Goal: Task Accomplishment & Management: Manage account settings

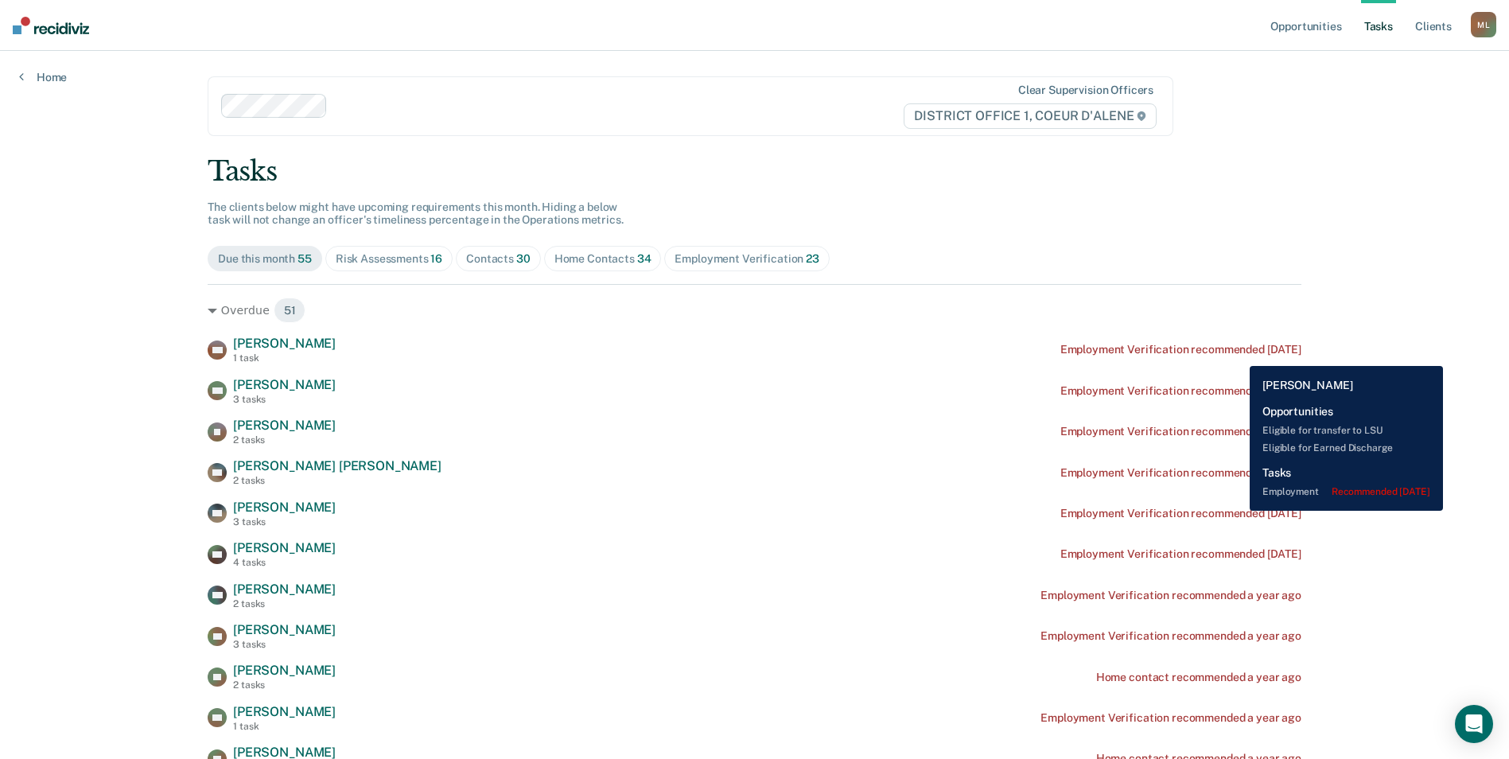
click at [1238, 354] on div "Employment Verification recommended [DATE]" at bounding box center [1181, 350] width 241 height 14
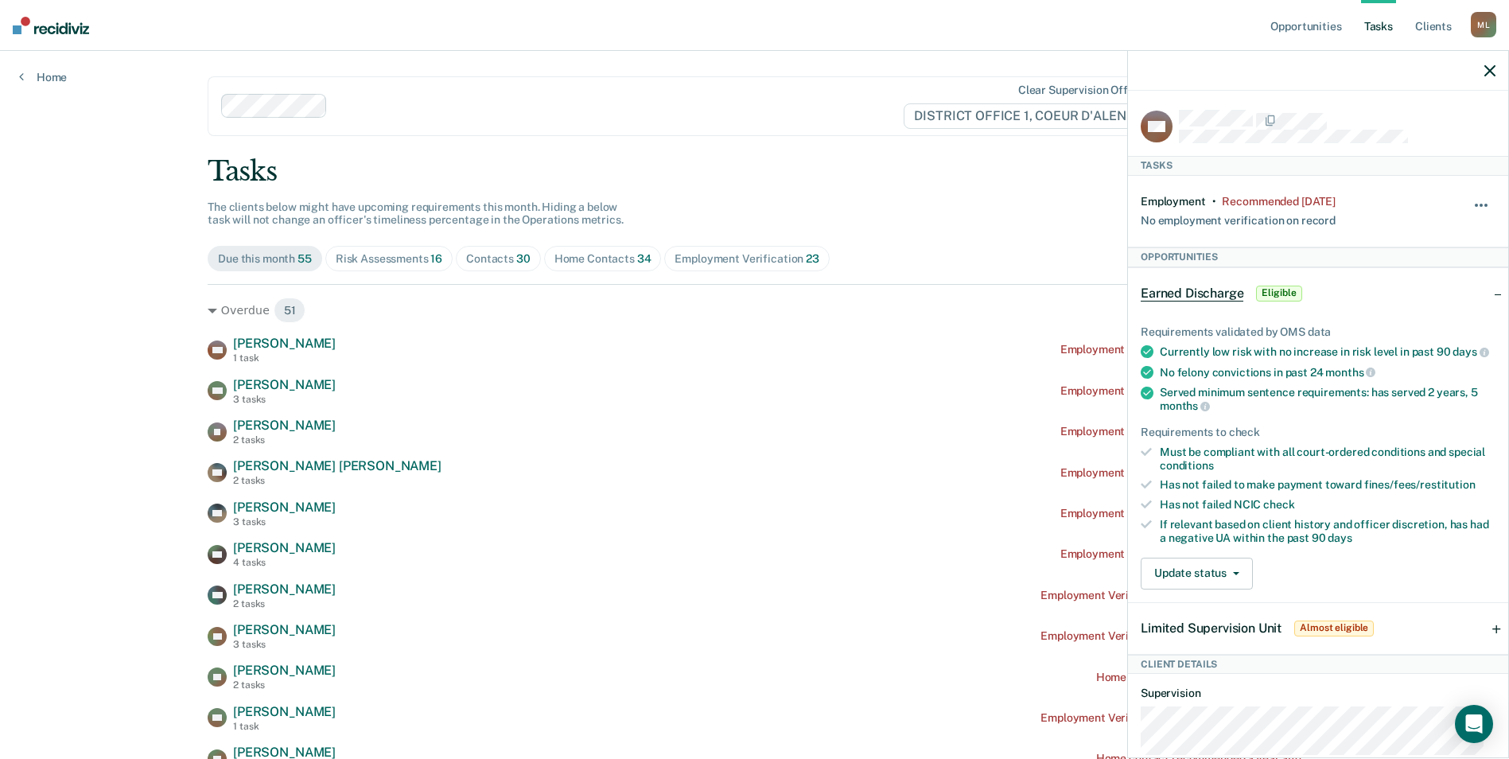
click at [1469, 203] on button "button" at bounding box center [1482, 213] width 27 height 25
click at [1292, 200] on div "Recommended [DATE]" at bounding box center [1278, 202] width 113 height 14
drag, startPoint x: 1363, startPoint y: 201, endPoint x: 1355, endPoint y: 203, distance: 8.1
click at [1360, 202] on div "Employment • Recommended [DATE] No employment verification on record" at bounding box center [1289, 211] width 296 height 33
click at [1471, 202] on button "button" at bounding box center [1482, 213] width 27 height 25
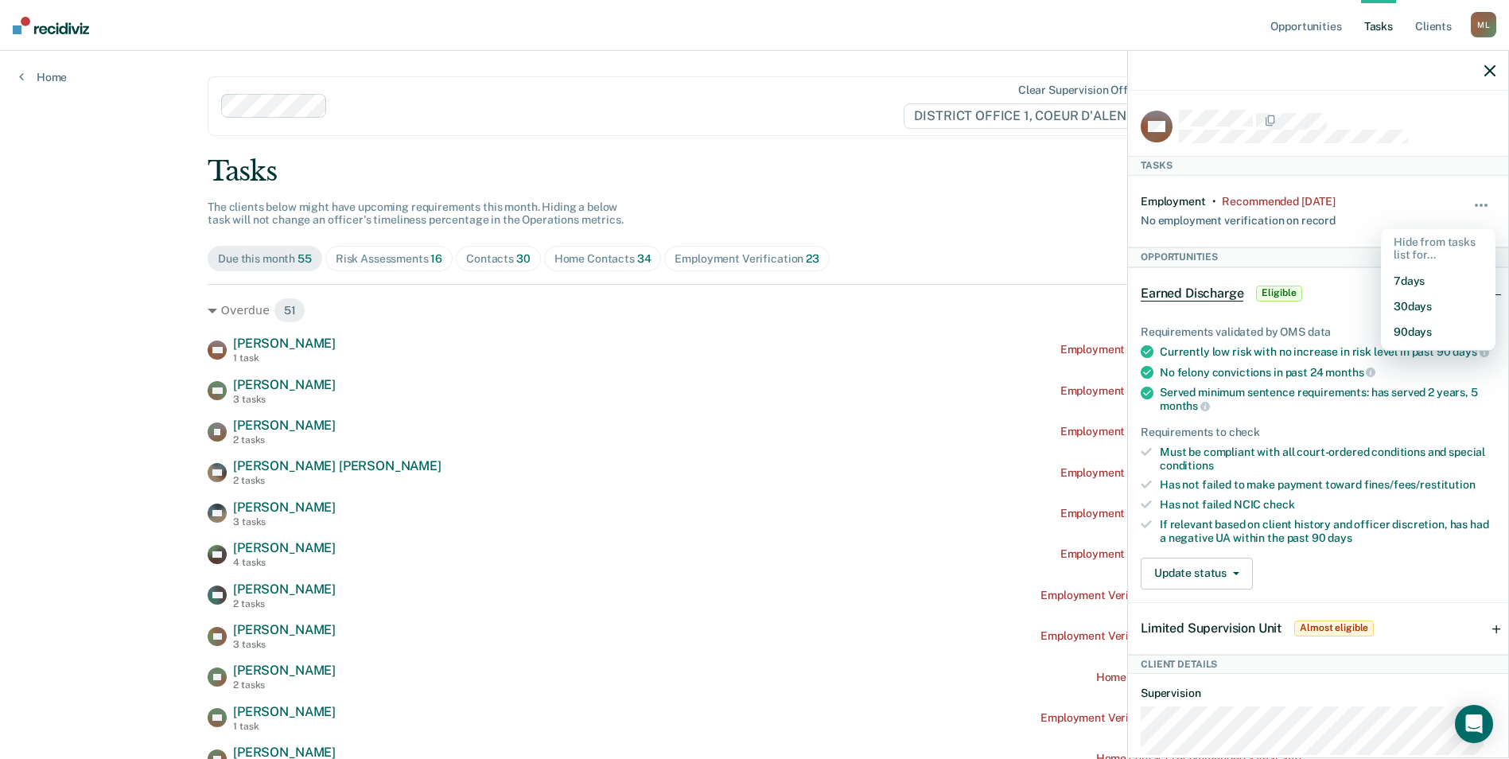
click at [419, 258] on div "Risk Assessments 16" at bounding box center [389, 259] width 107 height 14
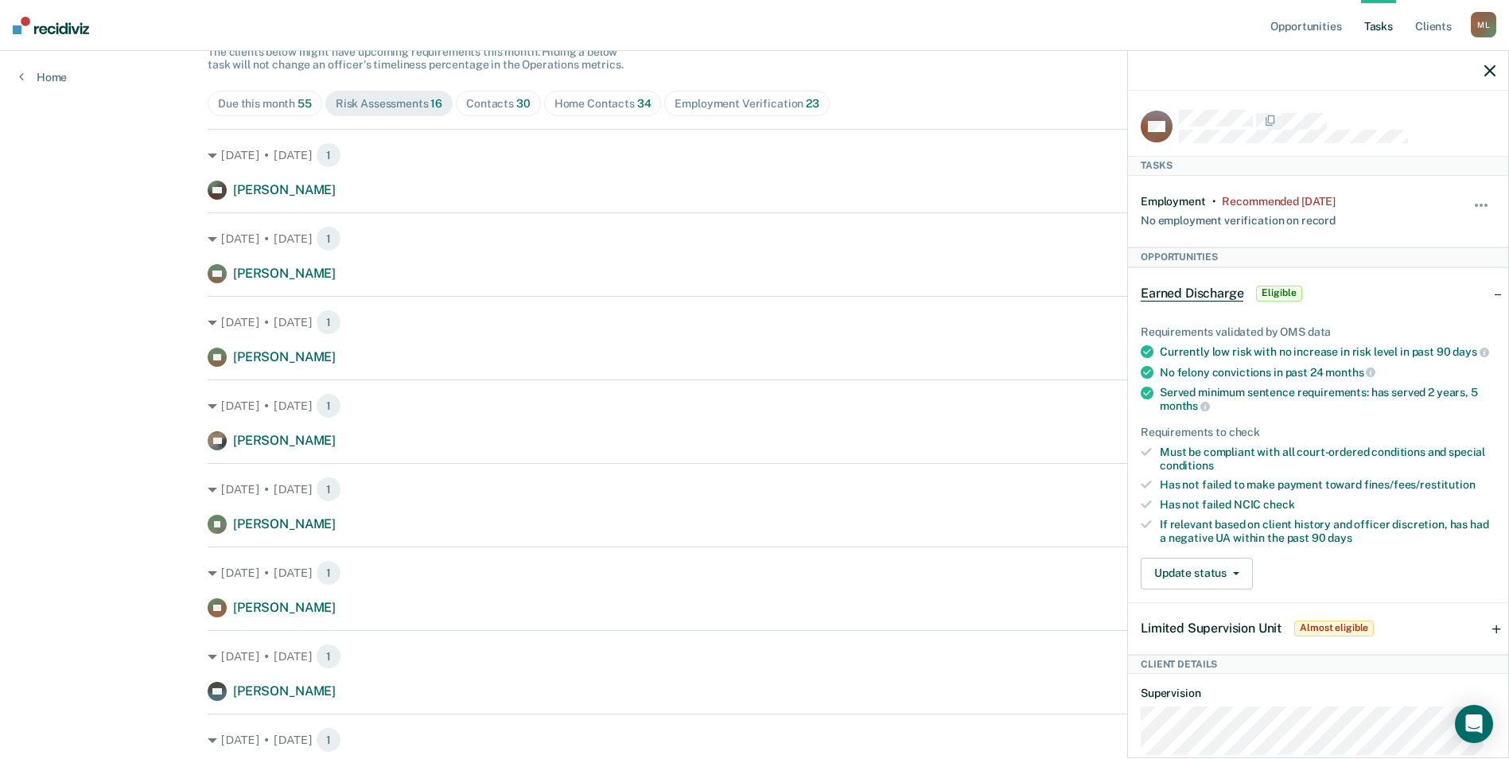
scroll to position [159, 0]
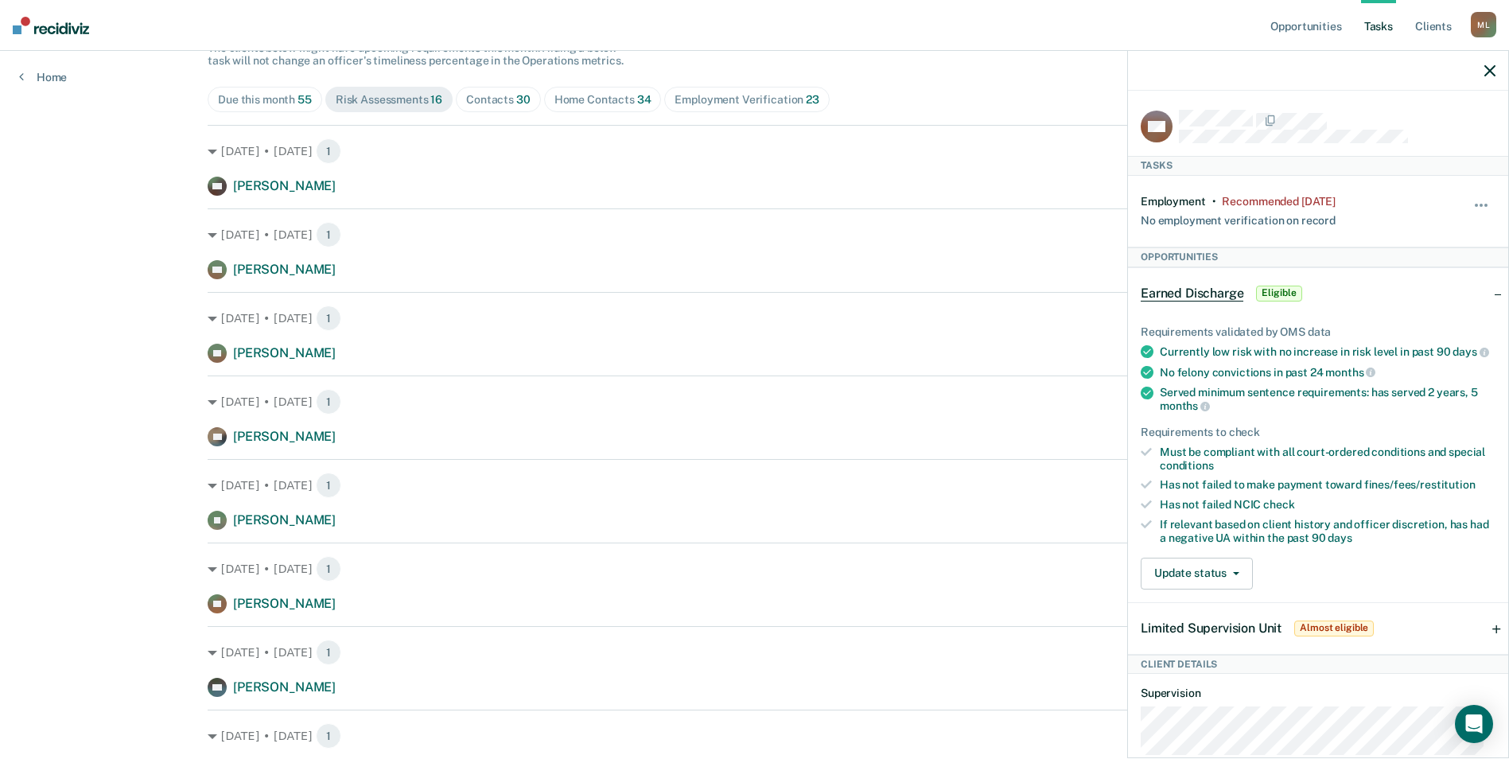
click at [1491, 73] on icon "button" at bounding box center [1490, 70] width 11 height 11
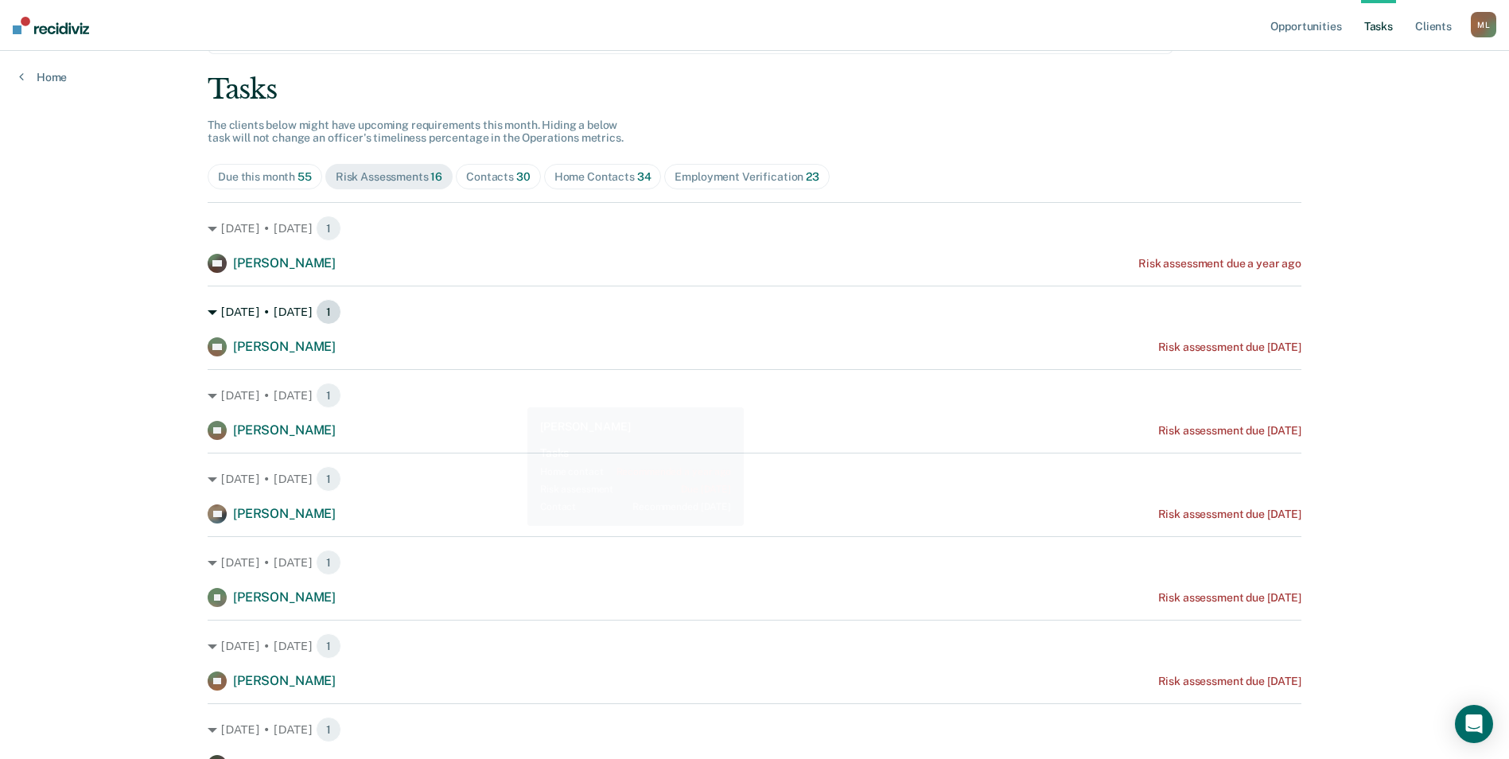
scroll to position [0, 0]
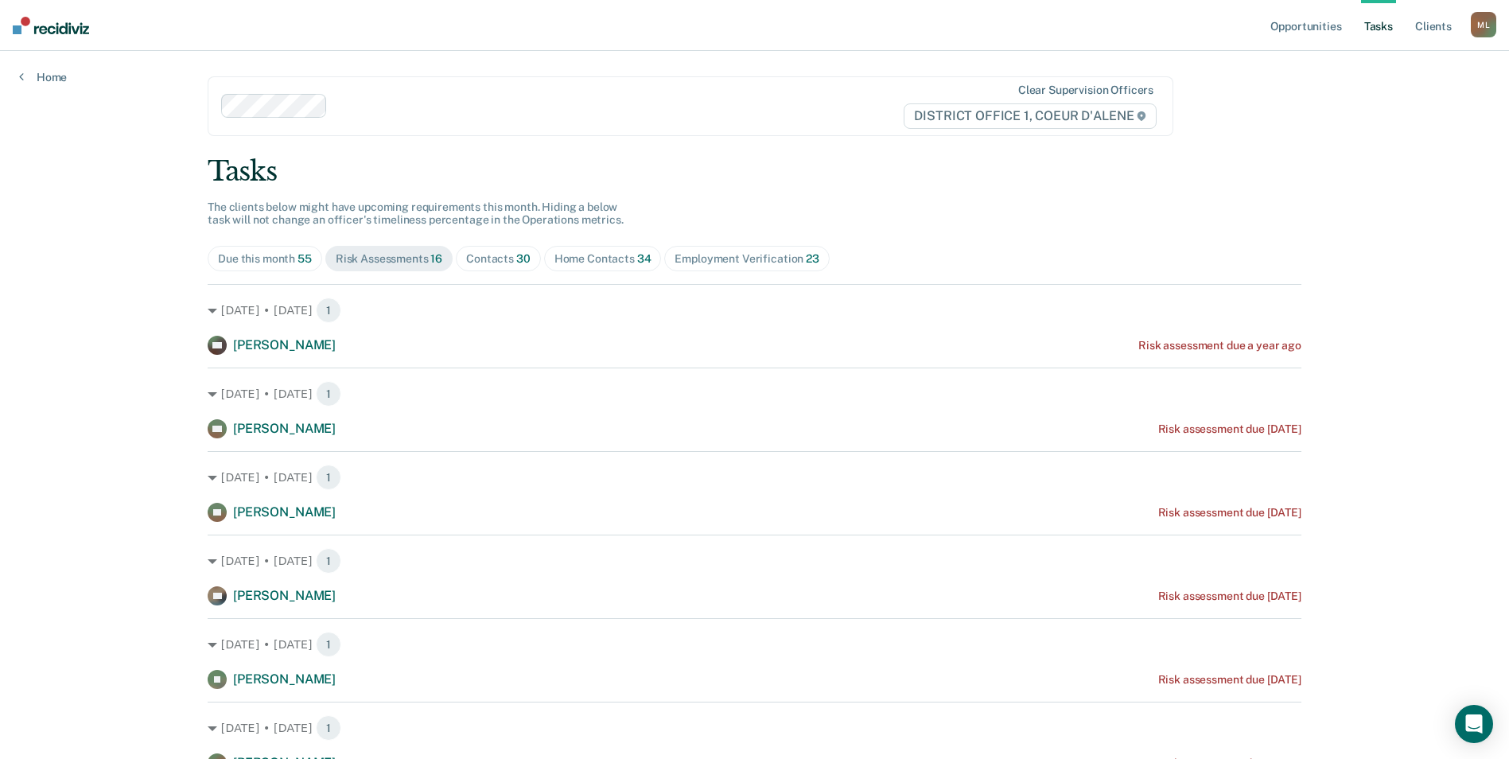
click at [496, 252] on div "Contacts 30" at bounding box center [498, 259] width 64 height 14
click at [608, 252] on div "Home Contacts 34" at bounding box center [603, 259] width 97 height 14
click at [779, 257] on div "Employment Verification 23" at bounding box center [747, 259] width 144 height 14
